Goal: Find specific page/section: Find specific page/section

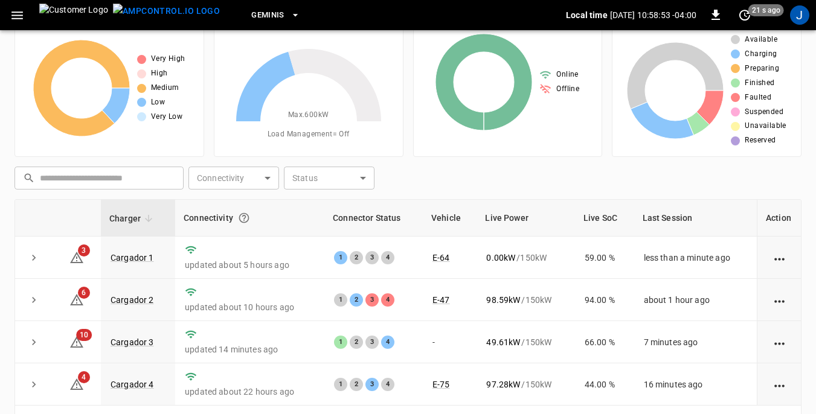
scroll to position [60, 0]
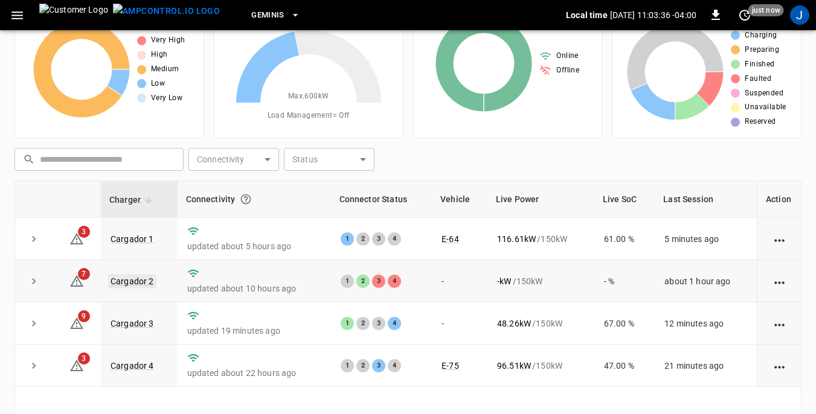
click at [134, 282] on link "Cargador 2" at bounding box center [132, 281] width 48 height 15
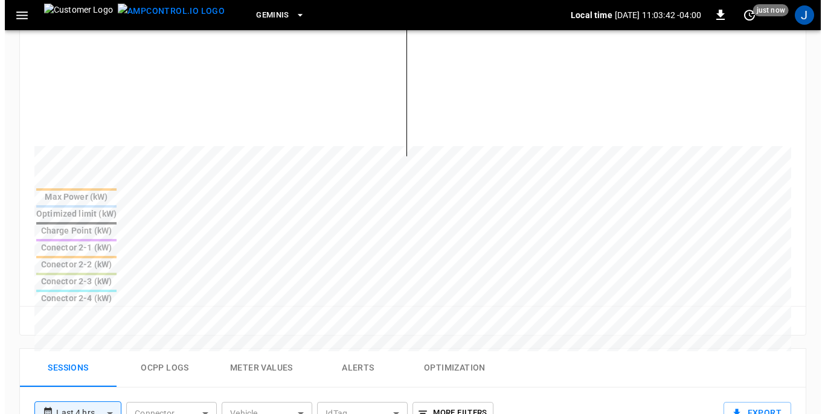
scroll to position [181, 0]
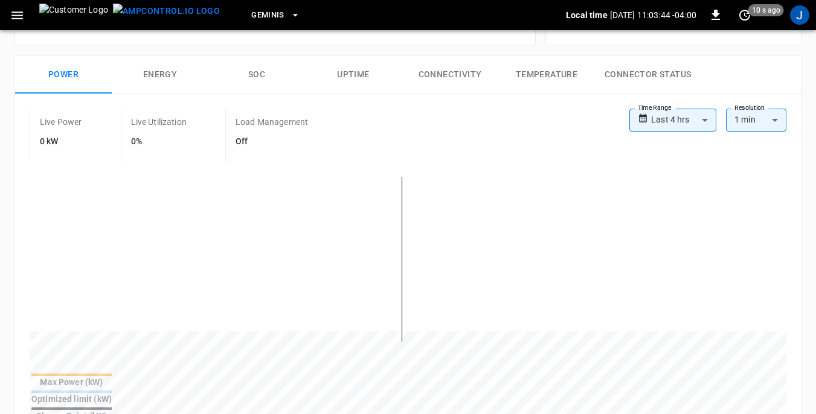
click at [18, 18] on icon "button" at bounding box center [16, 15] width 11 height 8
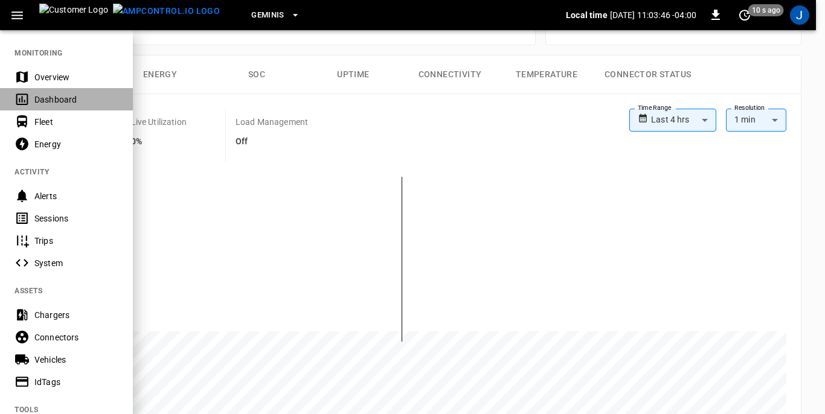
click at [48, 102] on div "Dashboard" at bounding box center [76, 100] width 84 height 12
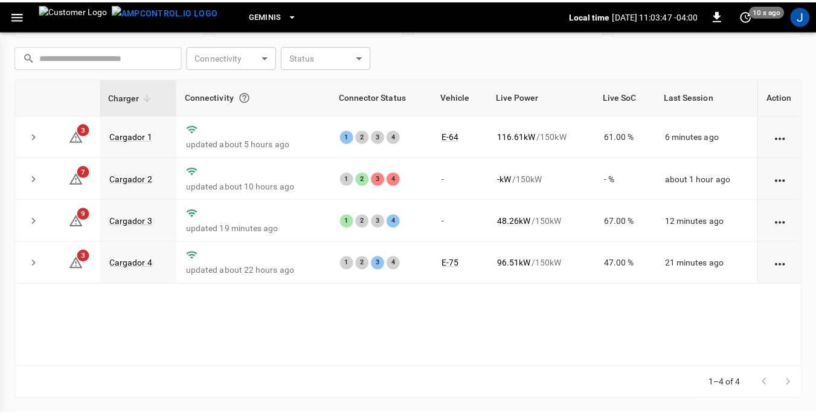
scroll to position [163, 0]
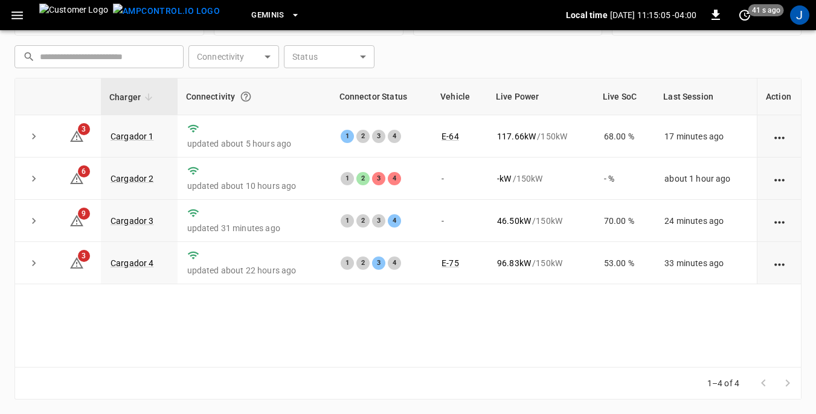
click at [166, 91] on th "Charger" at bounding box center [139, 97] width 77 height 37
click at [143, 224] on link "Cargador 3" at bounding box center [132, 221] width 48 height 15
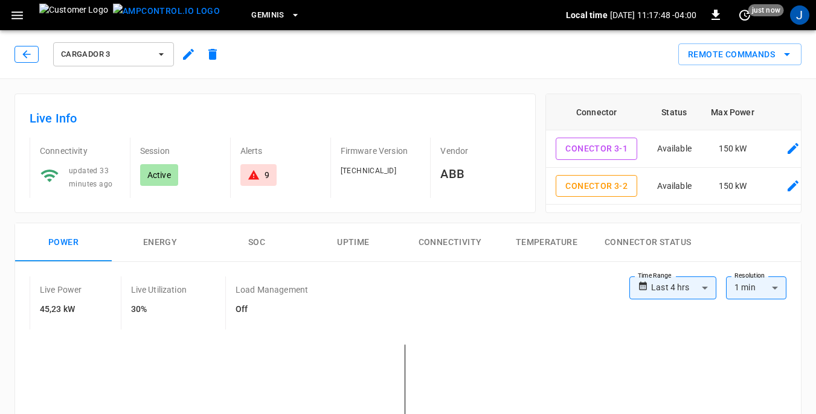
click at [24, 49] on icon "button" at bounding box center [27, 54] width 12 height 12
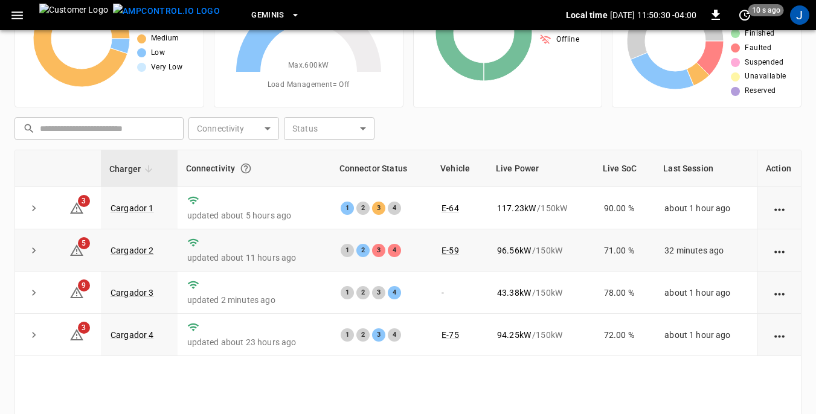
scroll to position [121, 0]
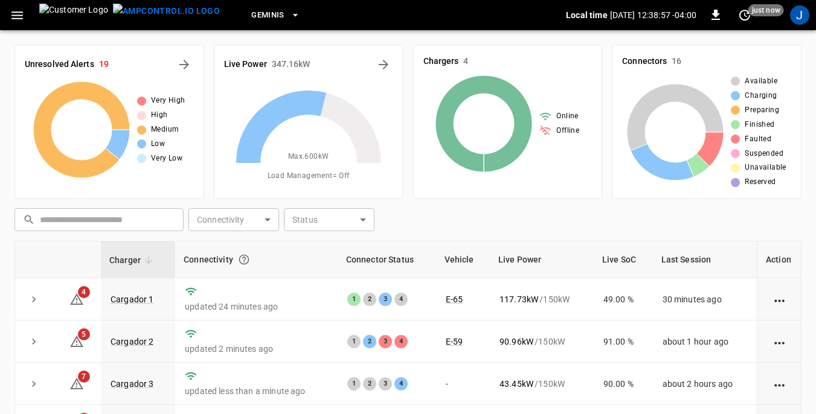
scroll to position [60, 0]
